Goal: Navigation & Orientation: Find specific page/section

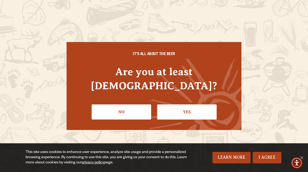
click at [189, 108] on link "Yes" at bounding box center [186, 111] width 59 height 15
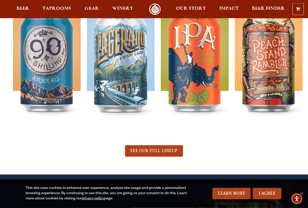
scroll to position [211, 0]
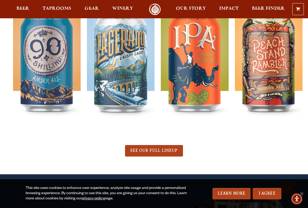
click at [265, 172] on link "I Agree" at bounding box center [267, 193] width 29 height 11
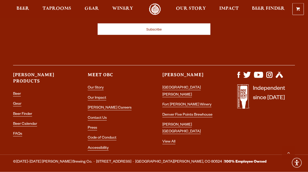
scroll to position [1439, 0]
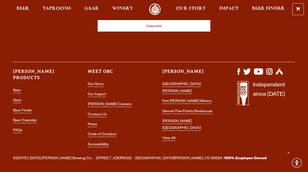
click at [167, 82] on link "[GEOGRAPHIC_DATA][PERSON_NAME]" at bounding box center [181, 87] width 38 height 11
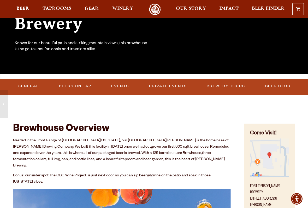
click at [120, 90] on link "Events" at bounding box center [120, 86] width 22 height 12
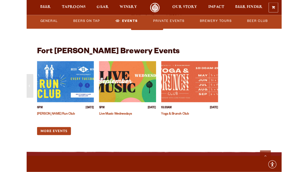
scroll to position [2010, 0]
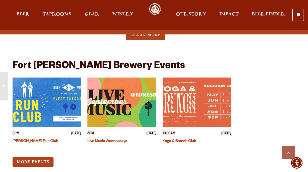
click at [49, 157] on link "More Events" at bounding box center [33, 162] width 41 height 10
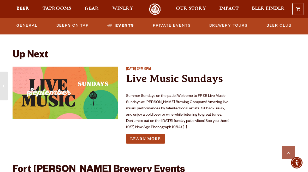
scroll to position [1906, 0]
click at [56, 10] on span "Taprooms" at bounding box center [57, 9] width 29 height 4
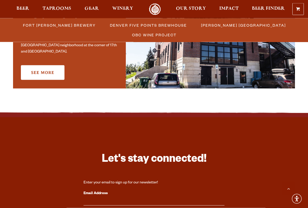
scroll to position [434, 0]
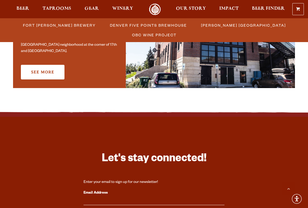
click at [76, 25] on span "Fort [PERSON_NAME] Brewery" at bounding box center [59, 25] width 73 height 8
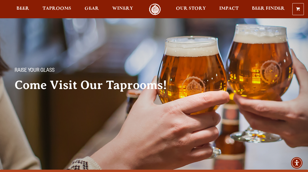
scroll to position [449, 0]
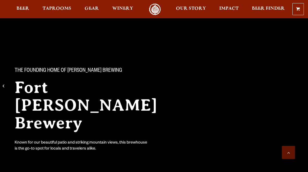
scroll to position [1906, 0]
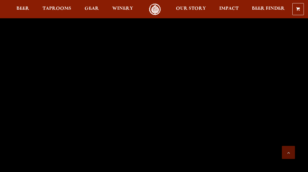
scroll to position [1439, 0]
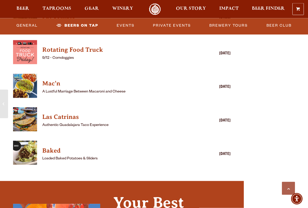
scroll to position [1411, 0]
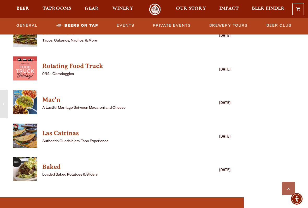
click at [26, 90] on img "View Mac'n details (opens in a new window)" at bounding box center [25, 102] width 24 height 24
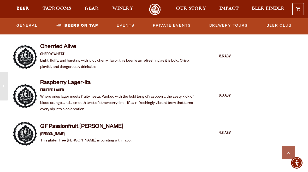
scroll to position [1085, 0]
